Goal: Use online tool/utility: Utilize a website feature to perform a specific function

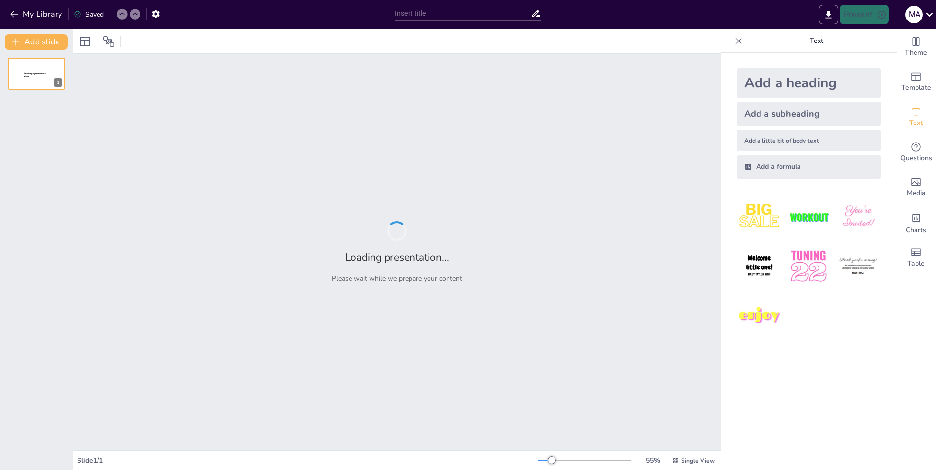
type input "Imported U11.pptx"
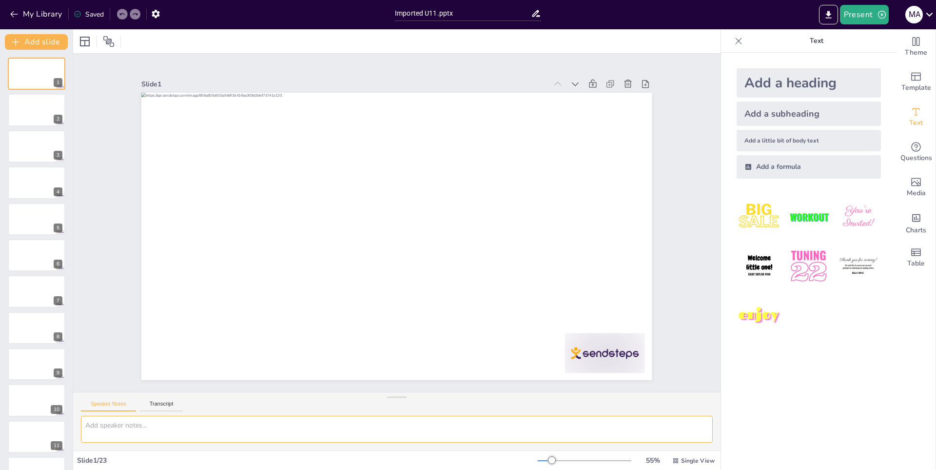
click at [111, 426] on textarea at bounding box center [397, 429] width 632 height 27
type textarea "m"
type textarea "ordena los contenidos de la presentación y agrega imágenes en cada diapositiva,…"
click at [156, 15] on icon "button" at bounding box center [156, 14] width 10 height 10
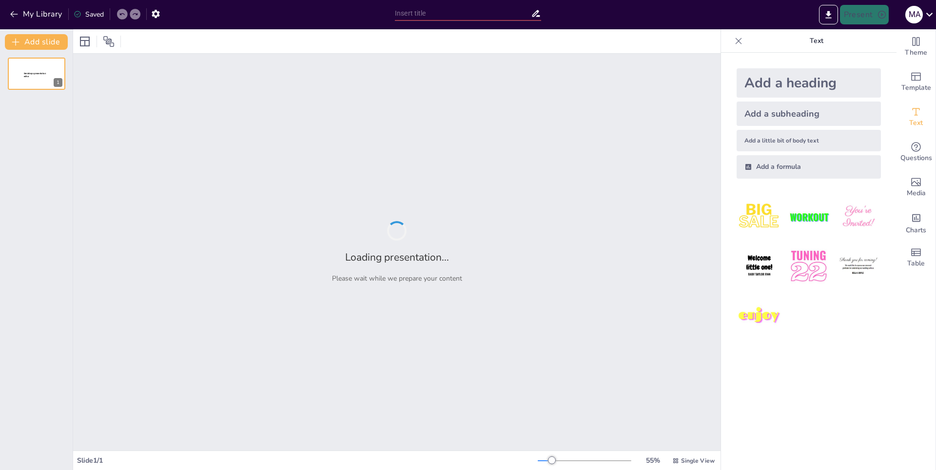
type input "Imported U11.pptx"
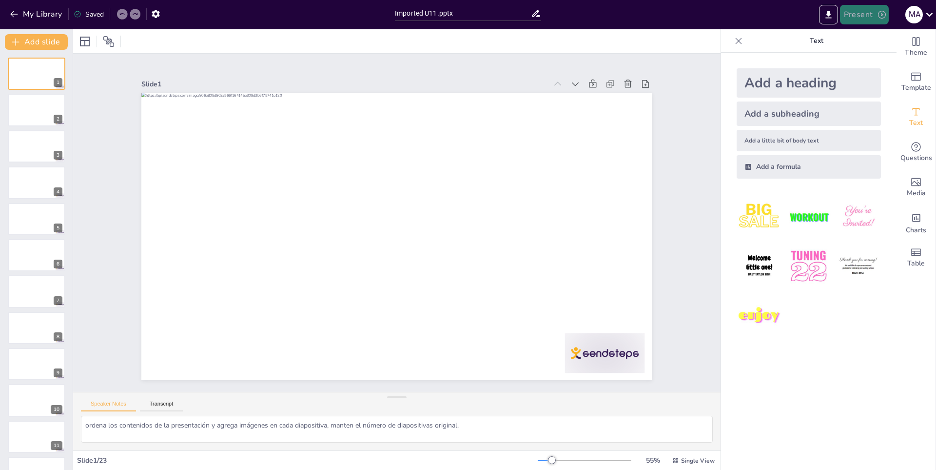
click at [854, 14] on button "Present" at bounding box center [864, 15] width 49 height 20
click at [869, 59] on li "Play presentation" at bounding box center [879, 60] width 77 height 16
click at [869, 59] on div at bounding box center [468, 235] width 936 height 470
